Goal: Find specific page/section: Find specific page/section

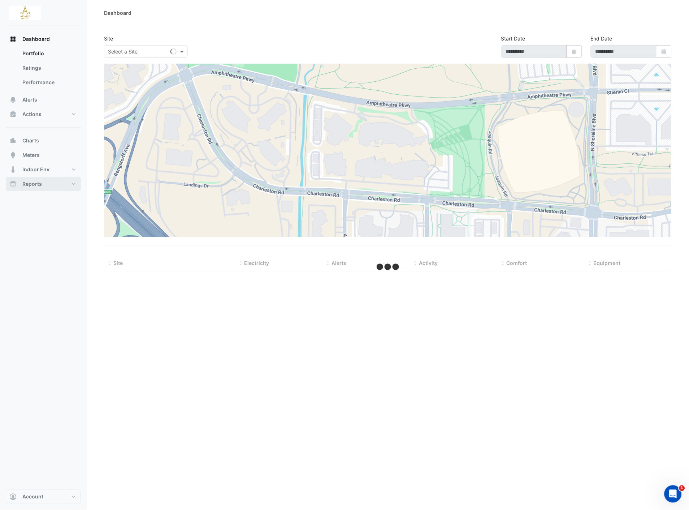
type input "**********"
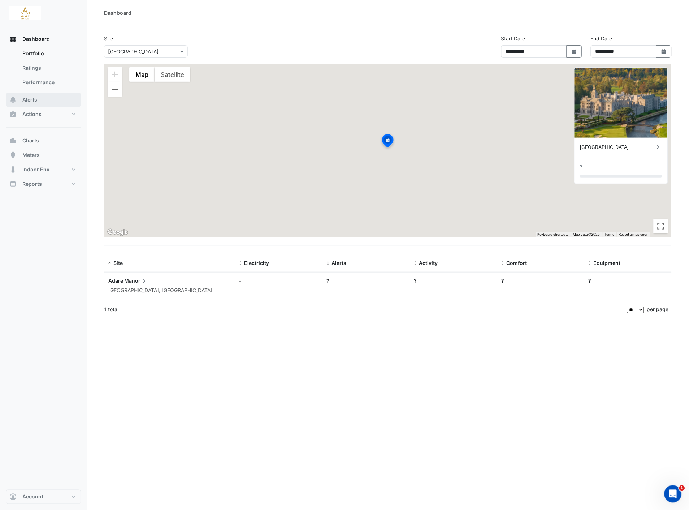
click at [31, 101] on span "Alerts" at bounding box center [29, 99] width 15 height 7
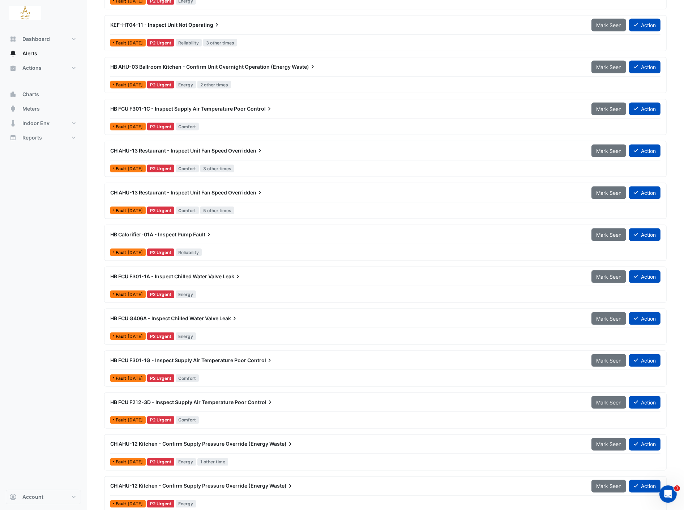
scroll to position [1126, 0]
